Goal: Find contact information: Find contact information

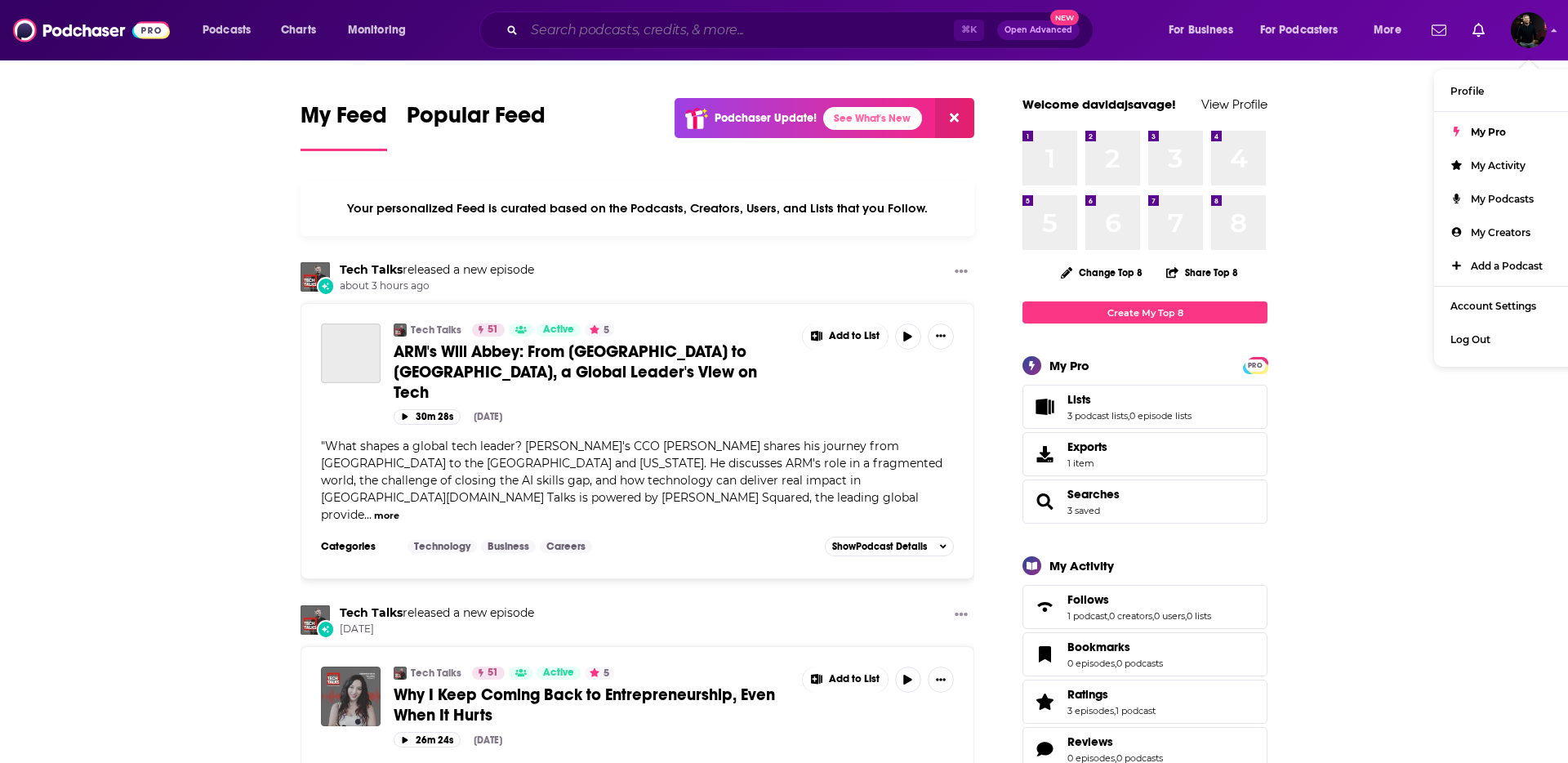
click at [757, 33] on input "Search podcasts, credits, & more..." at bounding box center [738, 30] width 429 height 26
paste input "The Wellness Scoop Podcast"
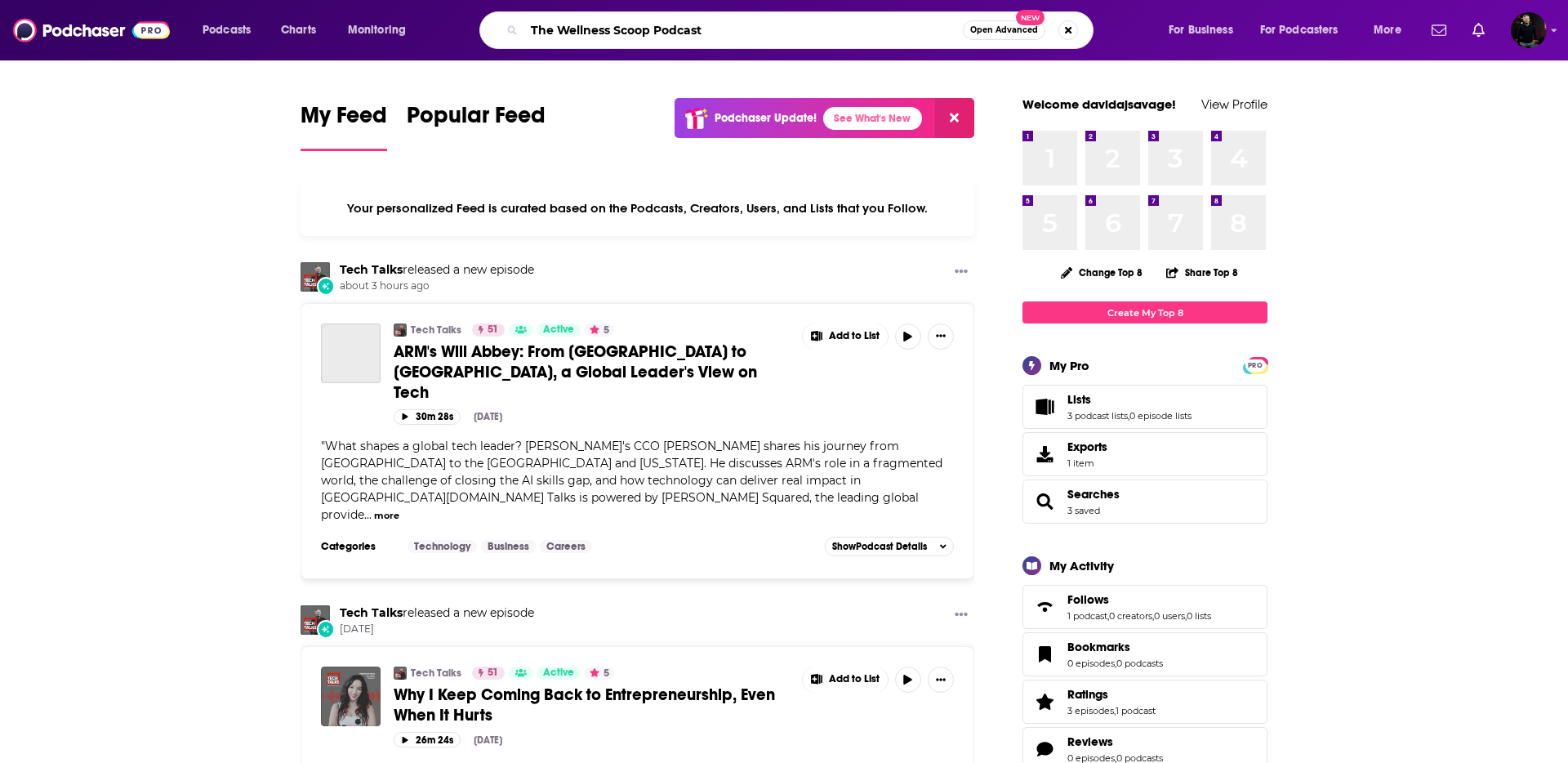
type input "The Wellness Scoop Podcast"
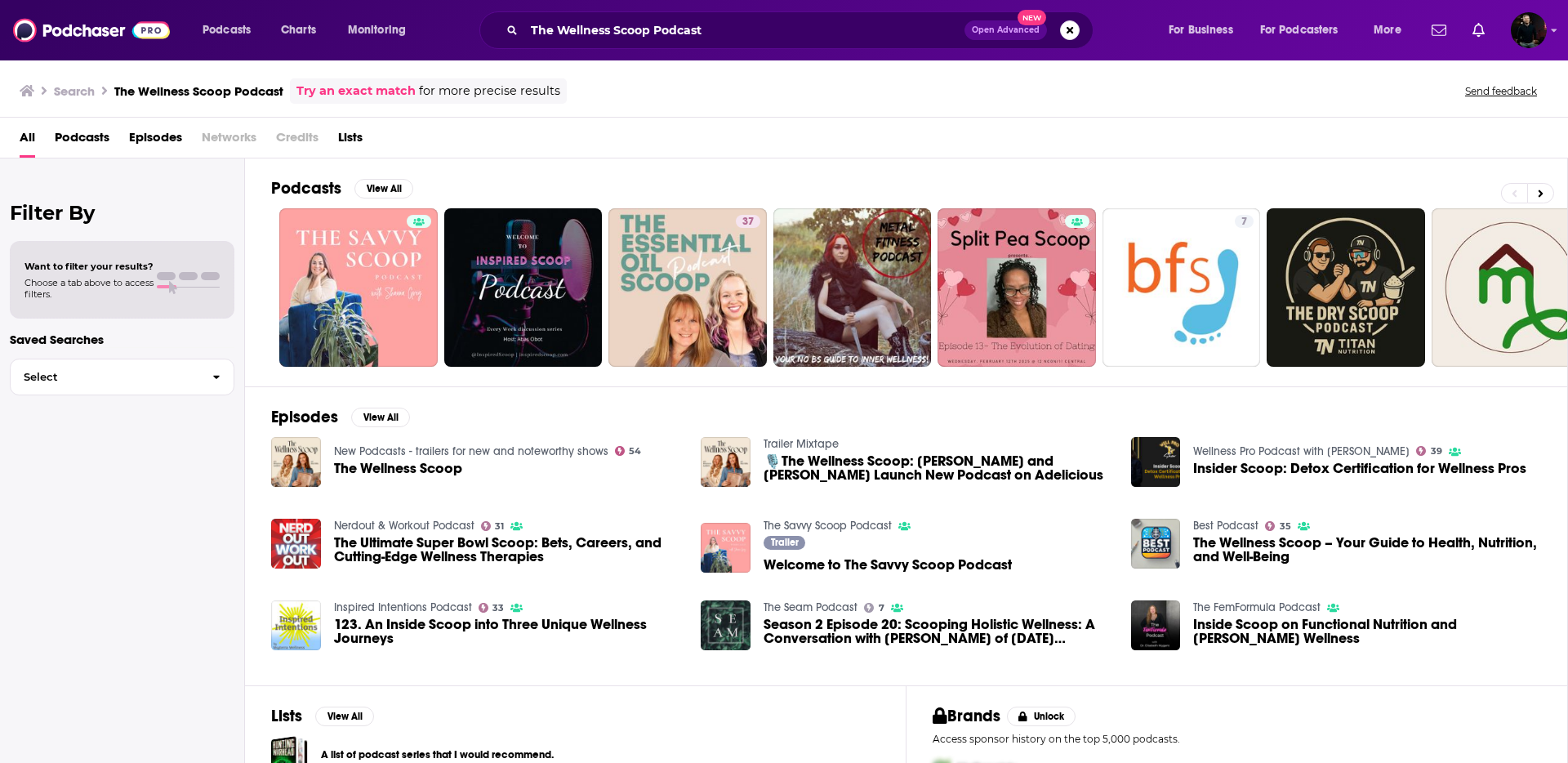
scroll to position [53, 0]
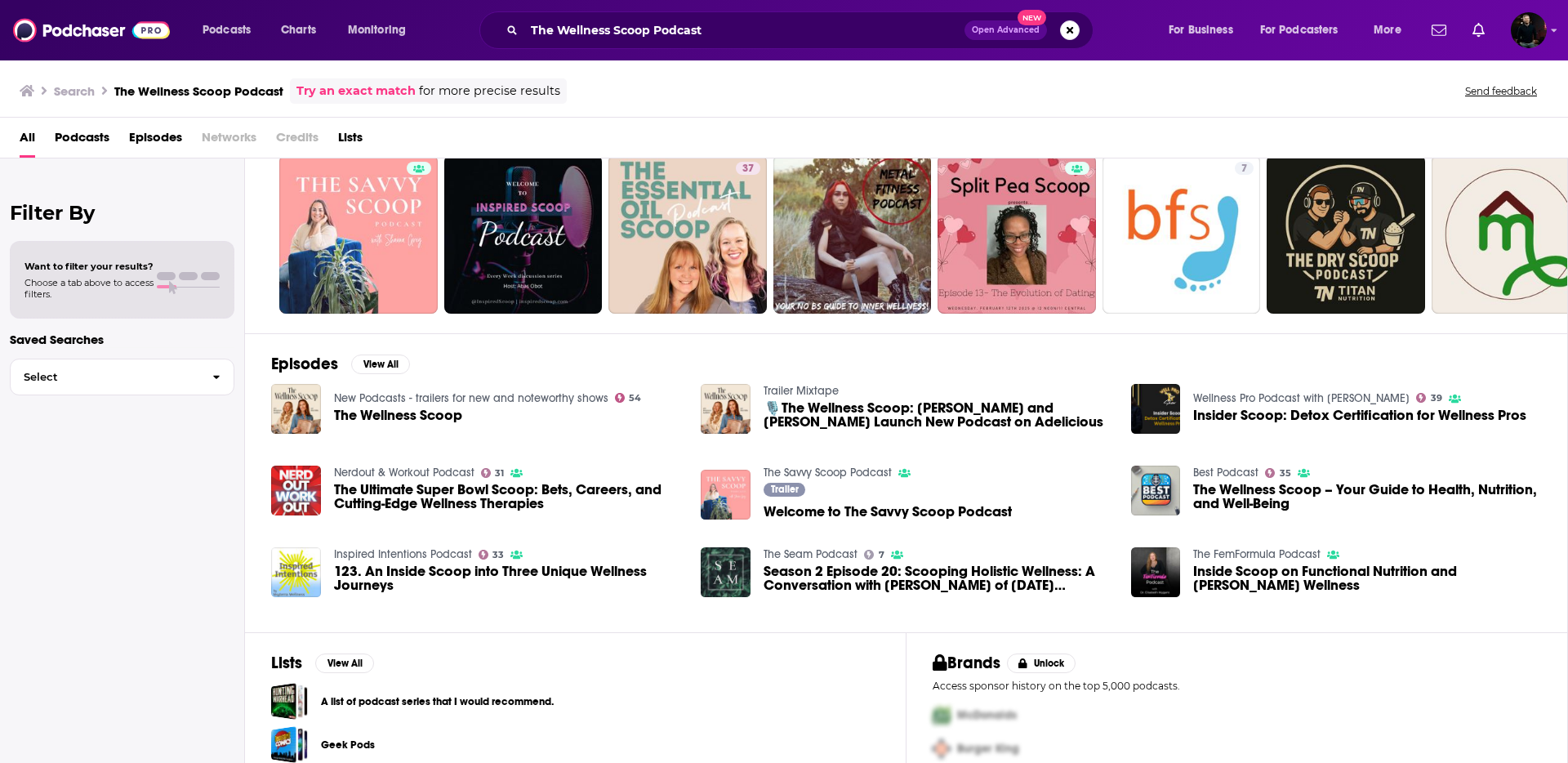
click at [416, 413] on span "The Wellness Scoop" at bounding box center [398, 415] width 128 height 14
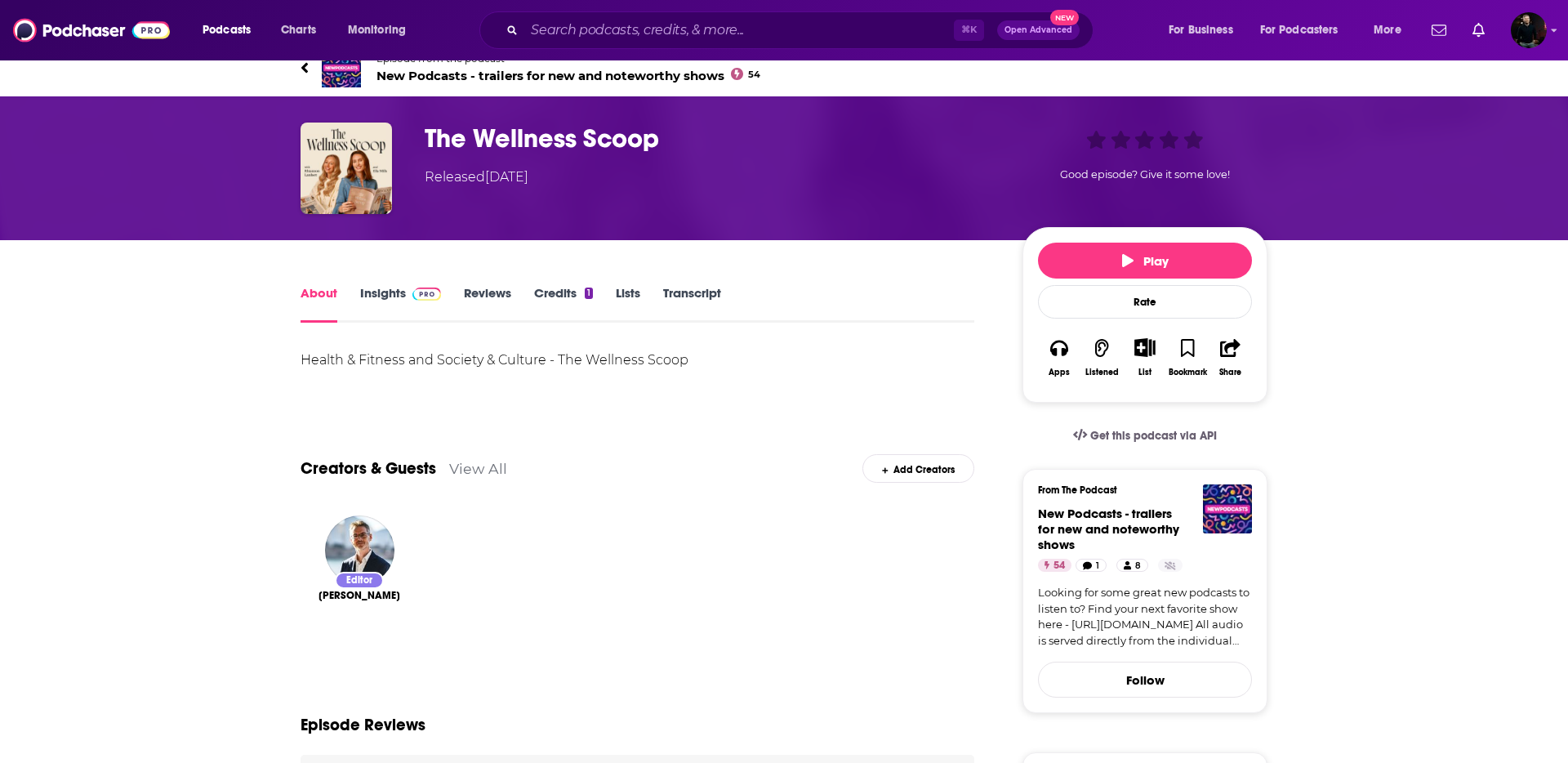
scroll to position [18, 0]
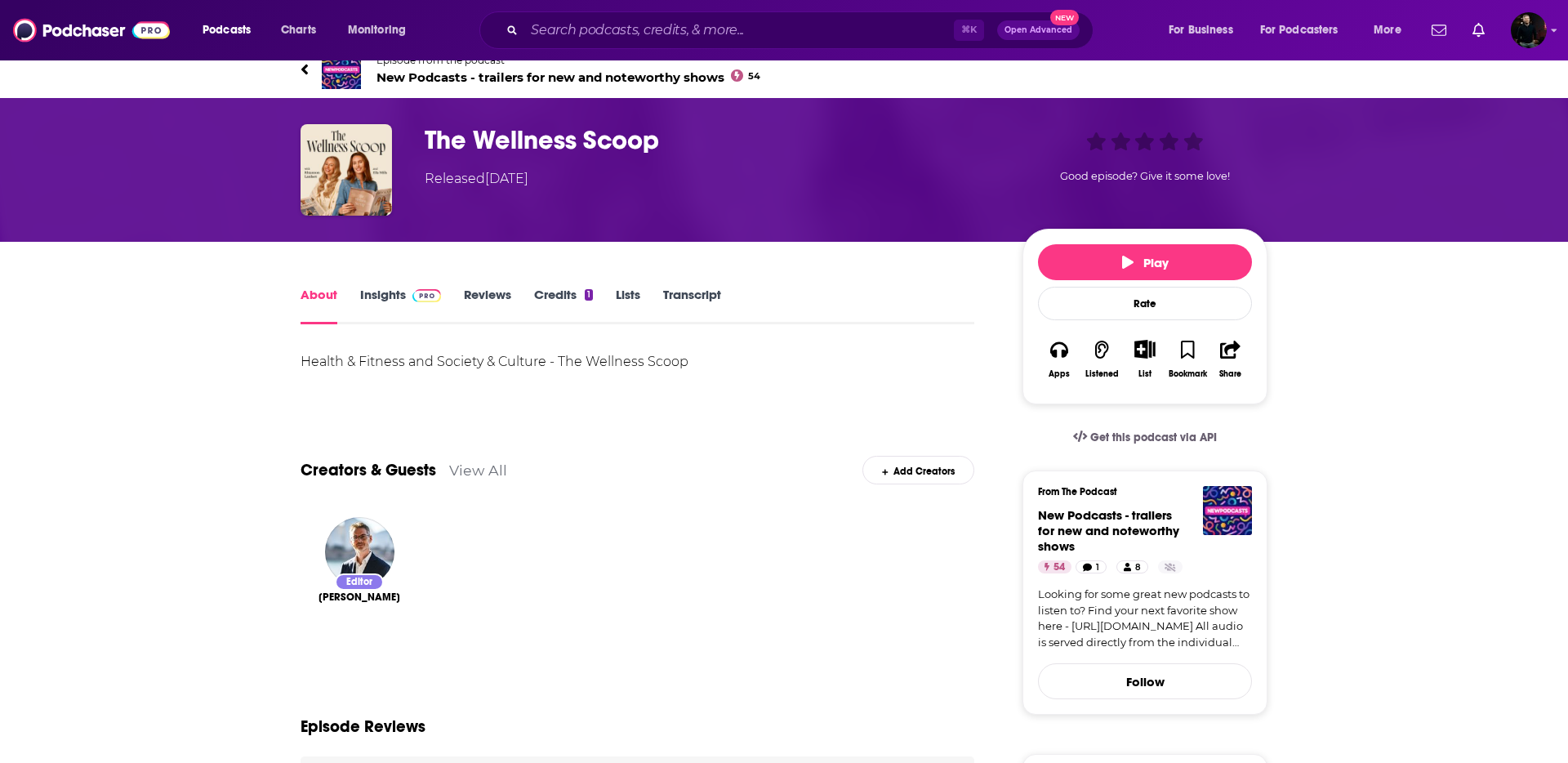
click at [382, 307] on link "Insights" at bounding box center [400, 306] width 81 height 38
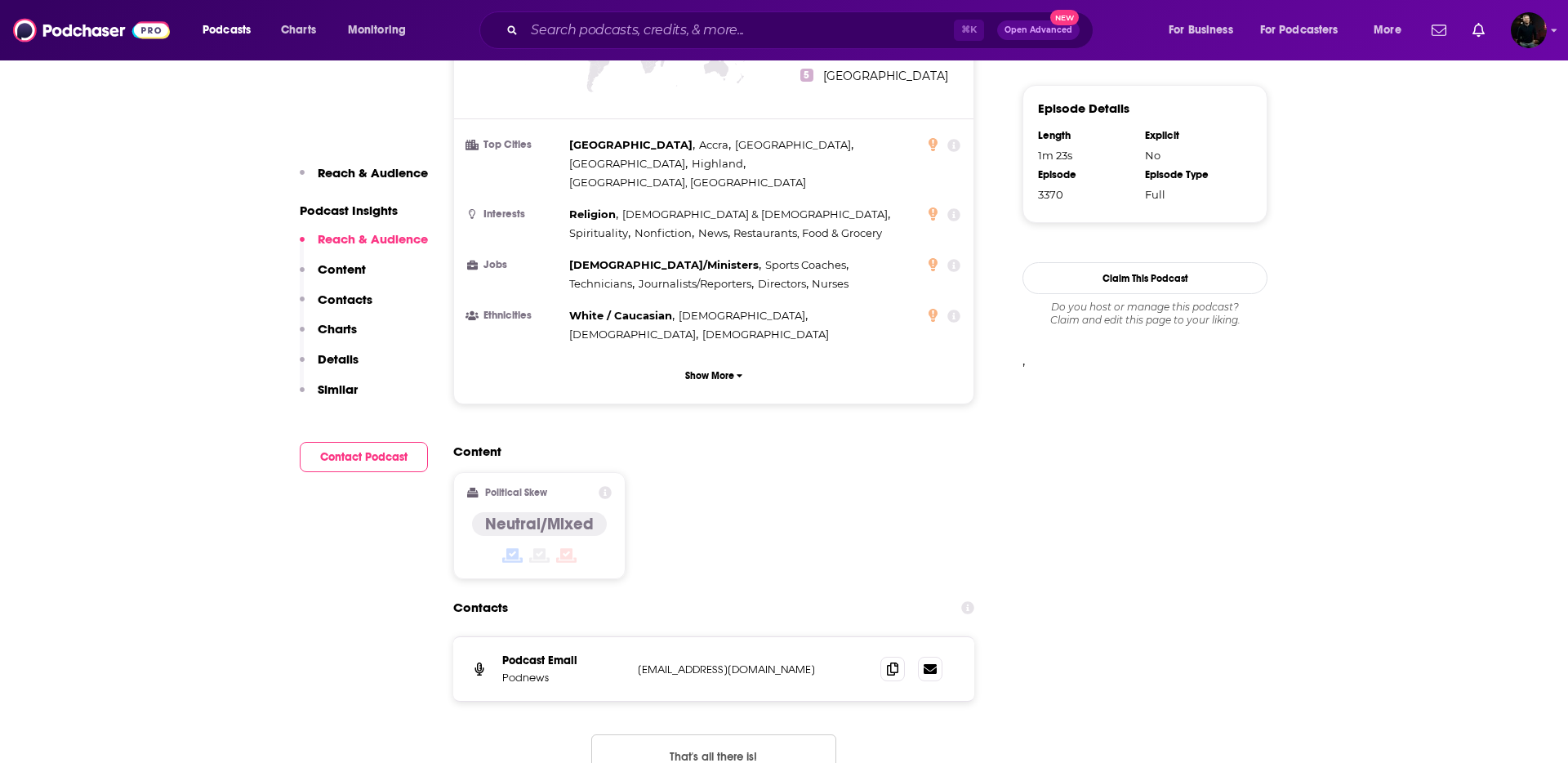
scroll to position [1288, 0]
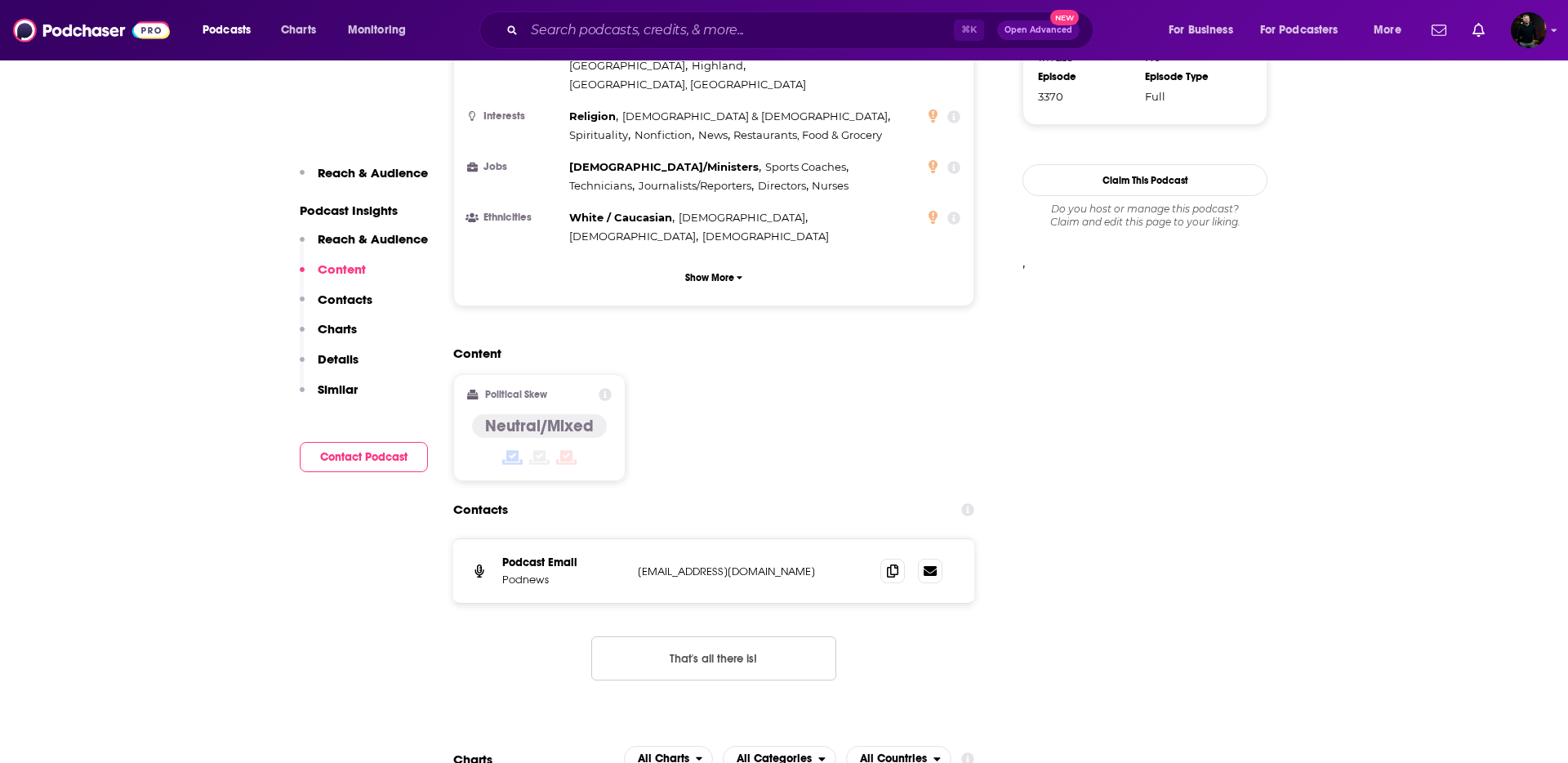
click at [738, 565] on p "[EMAIL_ADDRESS][DOMAIN_NAME]" at bounding box center [746, 571] width 216 height 14
copy div "[EMAIL_ADDRESS][DOMAIN_NAME] [EMAIL_ADDRESS][DOMAIN_NAME]"
click at [890, 564] on icon at bounding box center [892, 570] width 11 height 13
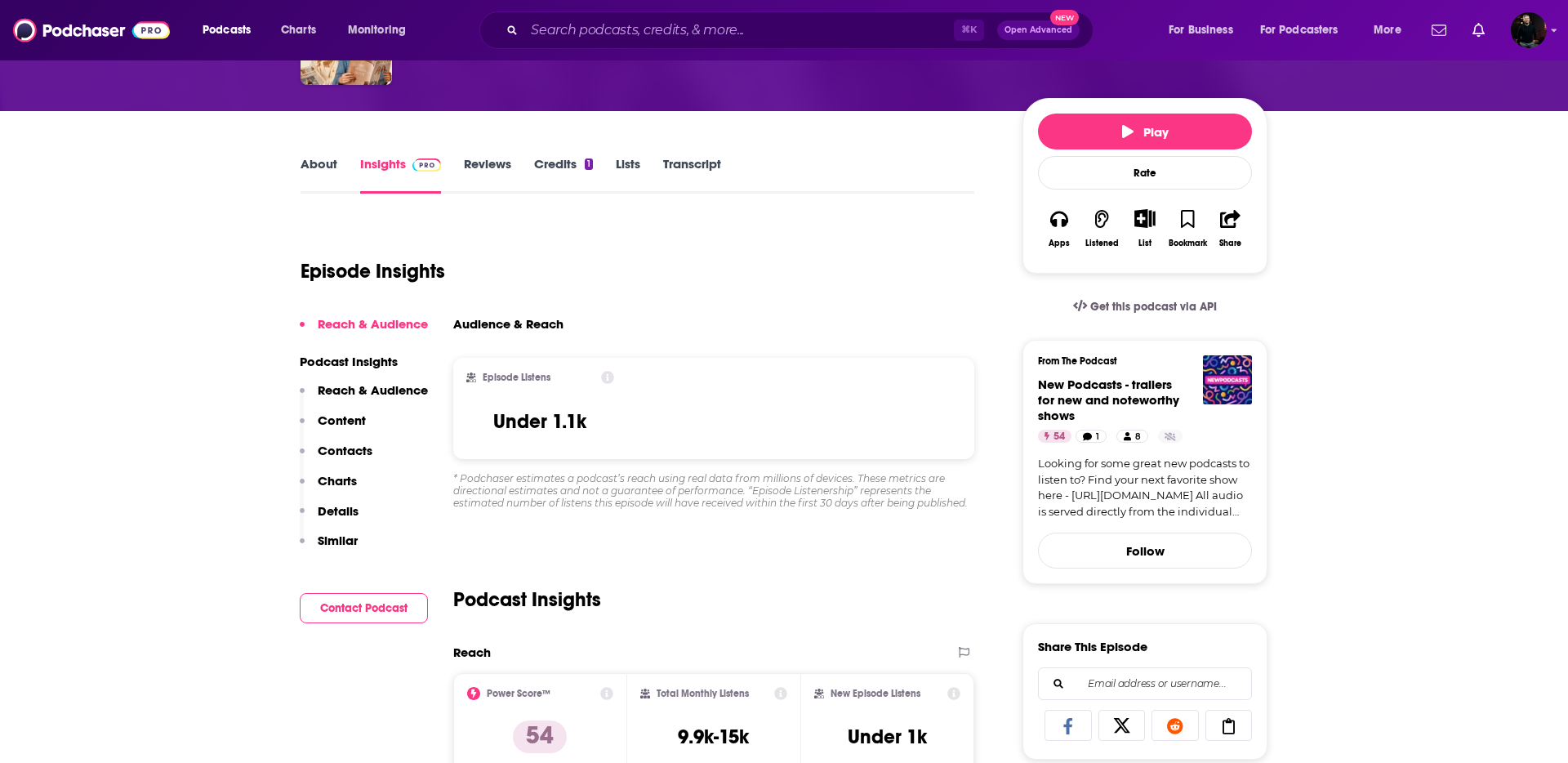
scroll to position [0, 0]
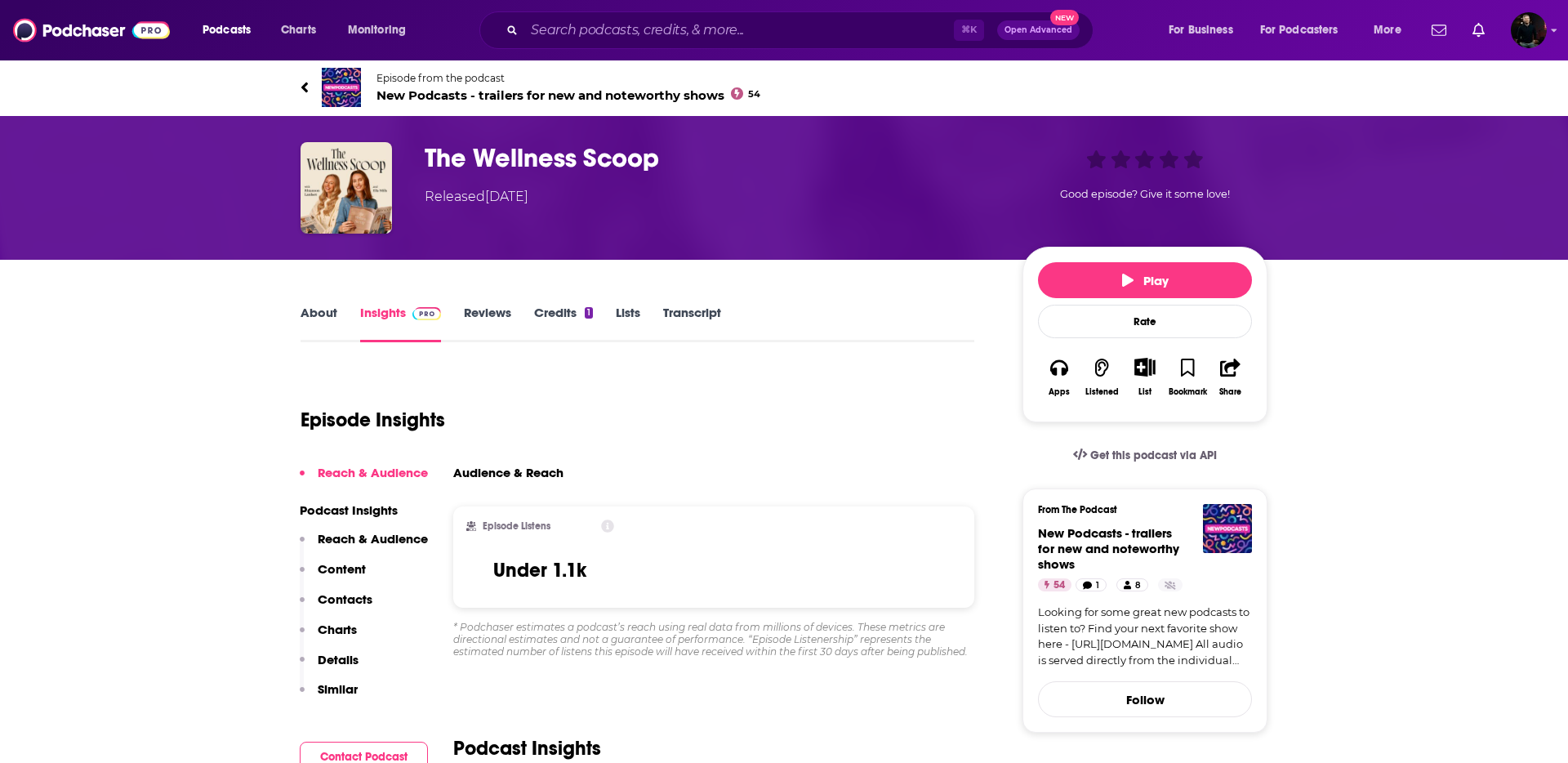
click at [634, 162] on h3 "The Wellness Scoop" at bounding box center [710, 157] width 572 height 32
copy h3 "The Wellness Scoop"
